Goal: Check status: Check status

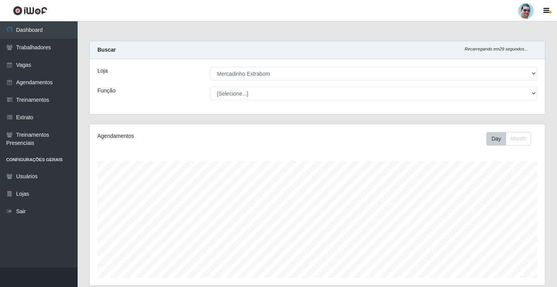
select select "175"
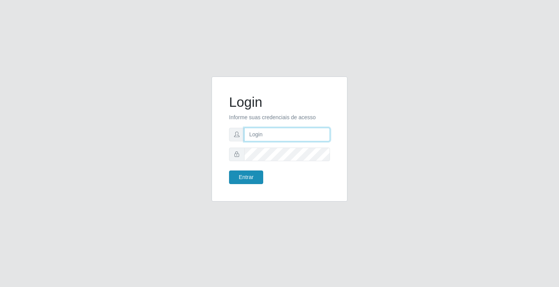
type input "[EMAIL_ADDRESS][DOMAIN_NAME]"
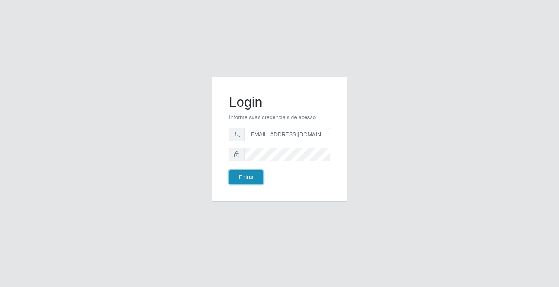
click at [248, 181] on button "Entrar" at bounding box center [246, 178] width 34 height 14
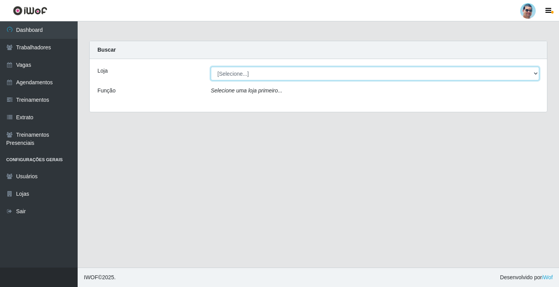
click at [285, 74] on select "[Selecione...] Mercadinho Extrabom" at bounding box center [375, 74] width 329 height 14
select select "175"
click at [211, 67] on select "[Selecione...] Mercadinho Extrabom" at bounding box center [375, 74] width 329 height 14
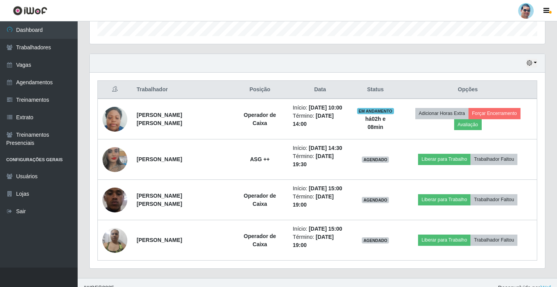
scroll to position [252, 0]
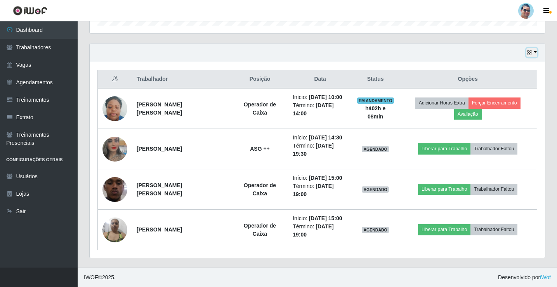
click at [531, 56] on button "button" at bounding box center [532, 52] width 11 height 9
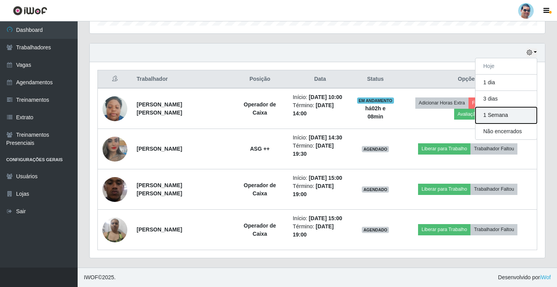
click at [502, 122] on button "1 Semana" at bounding box center [506, 115] width 61 height 16
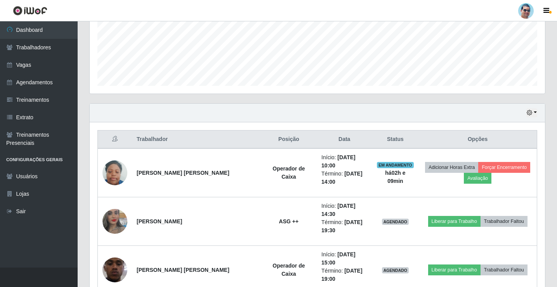
scroll to position [159, 0]
